Goal: Check status: Check status

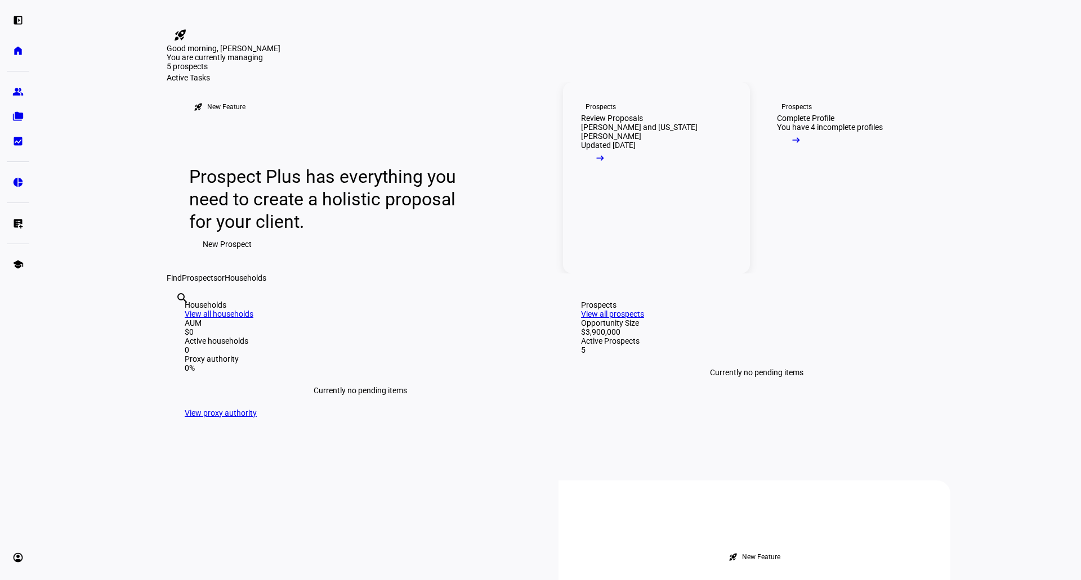
click at [637, 141] on div "[PERSON_NAME] and [US_STATE][PERSON_NAME]" at bounding box center [656, 132] width 151 height 18
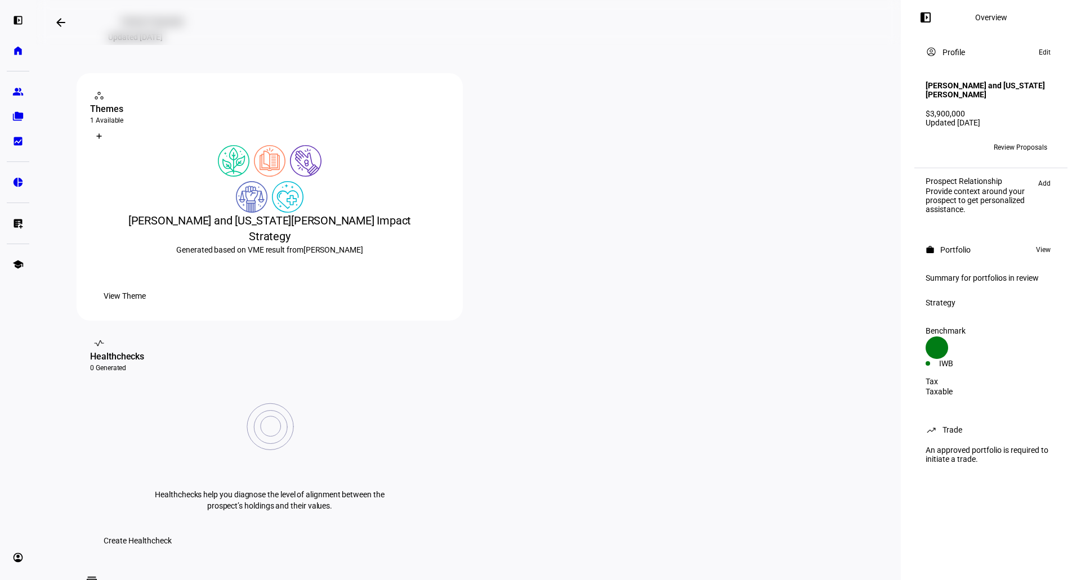
scroll to position [83, 0]
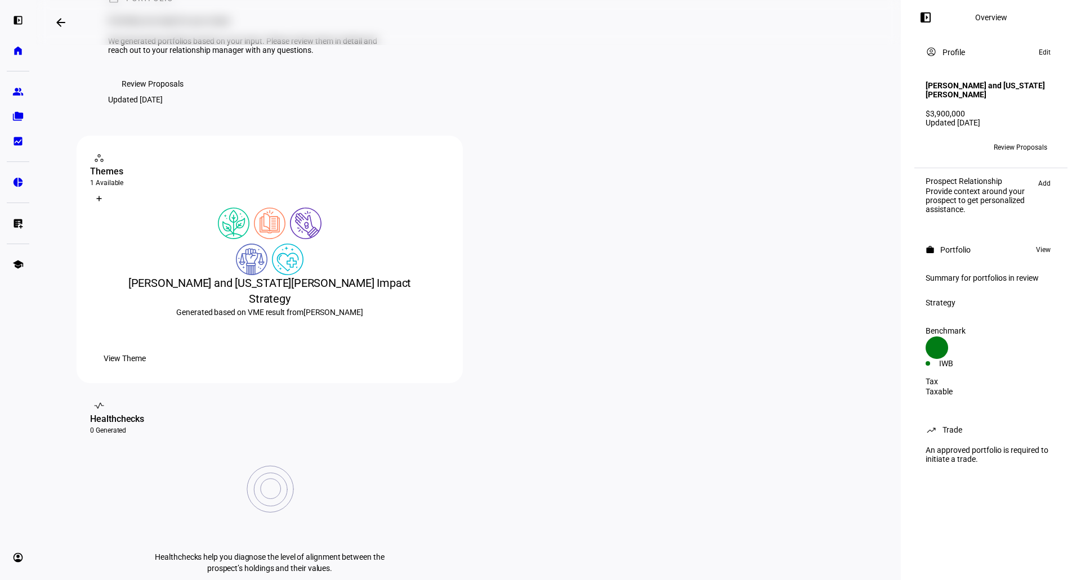
drag, startPoint x: 1030, startPoint y: 52, endPoint x: 1047, endPoint y: 54, distance: 17.0
click at [1031, 52] on eth-panel-overview-card-header "account_circle Profile Edit" at bounding box center [990, 53] width 131 height 14
click at [1047, 54] on span "Edit" at bounding box center [1045, 53] width 12 height 14
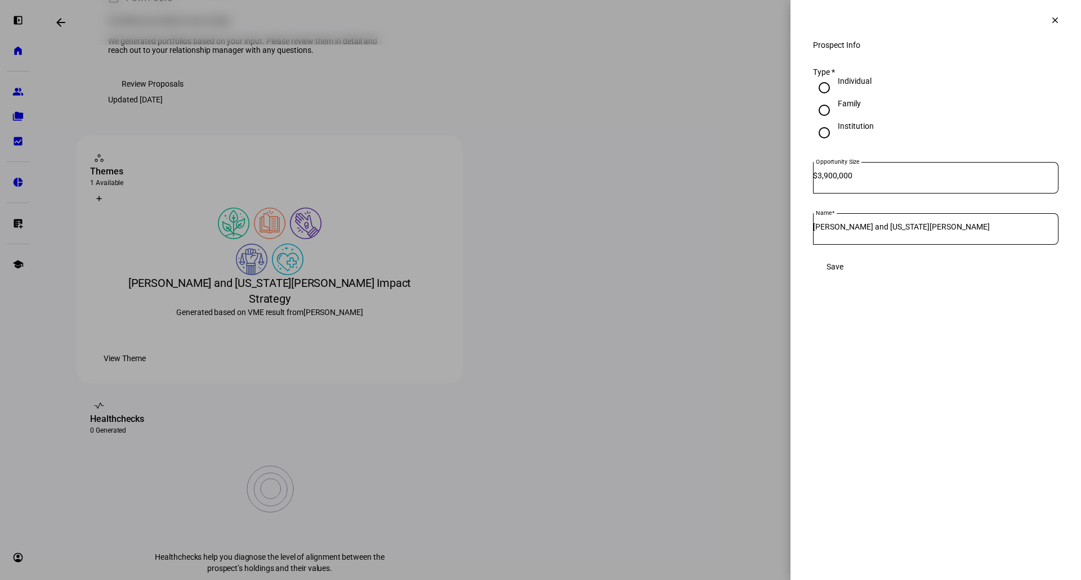
click at [1050, 19] on mat-icon "clear" at bounding box center [1055, 20] width 10 height 10
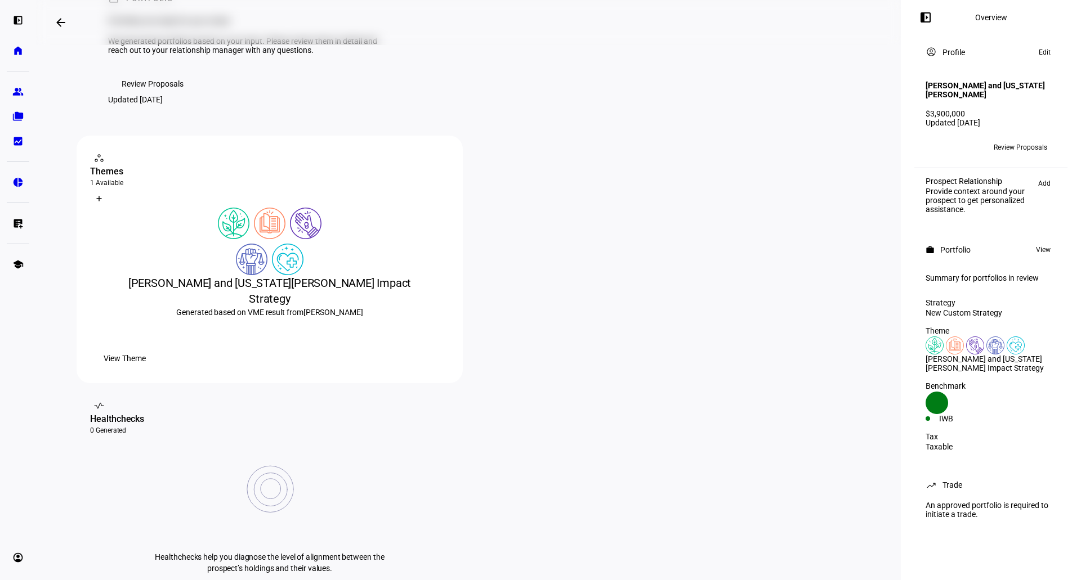
click at [1049, 243] on span "View" at bounding box center [1043, 250] width 15 height 14
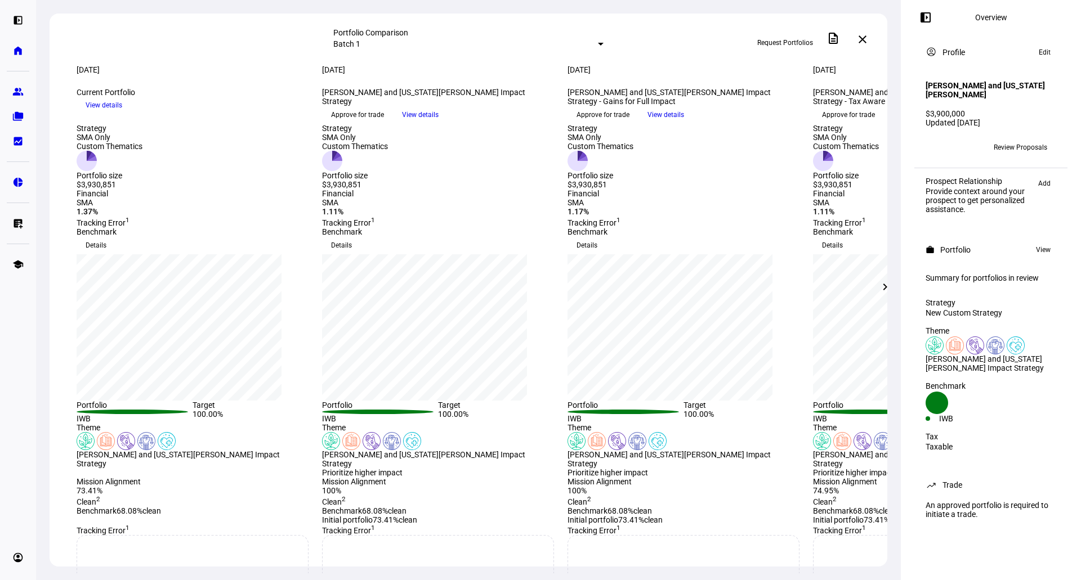
click at [863, 40] on mat-icon "close" at bounding box center [863, 40] width 14 height 14
